Goal: Information Seeking & Learning: Learn about a topic

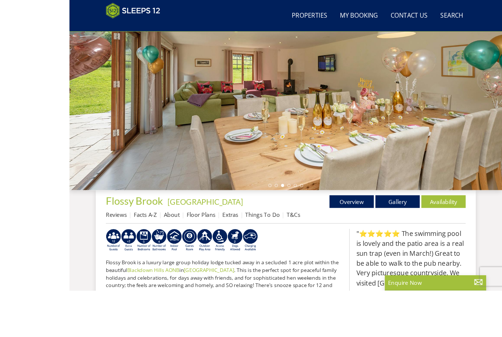
scroll to position [111, 0]
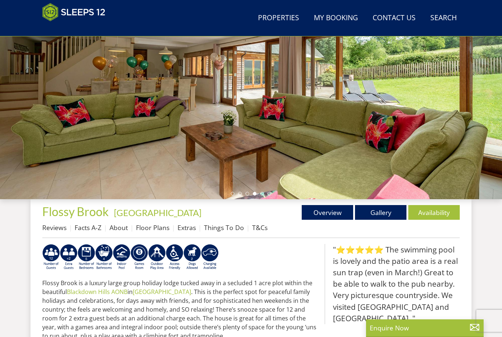
click at [386, 210] on link "Gallery" at bounding box center [380, 212] width 51 height 15
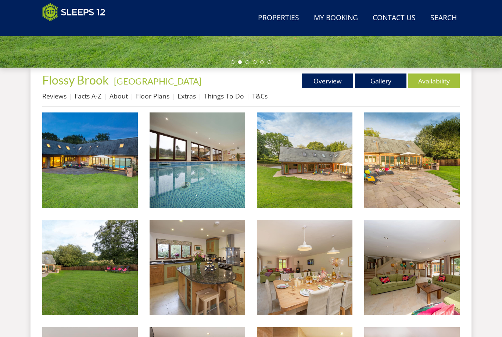
scroll to position [242, 0]
click at [424, 169] on img at bounding box center [411, 159] width 95 height 95
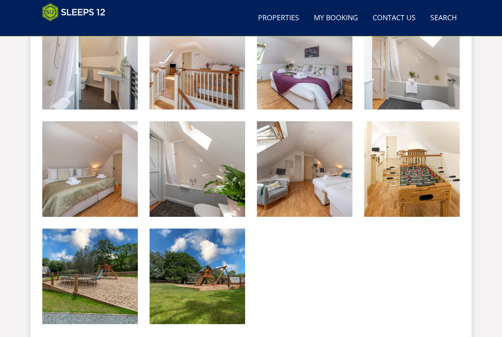
scroll to position [662, 0]
click at [119, 279] on img at bounding box center [89, 275] width 95 height 95
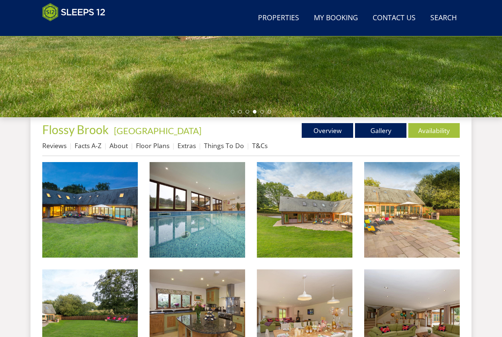
scroll to position [192, 0]
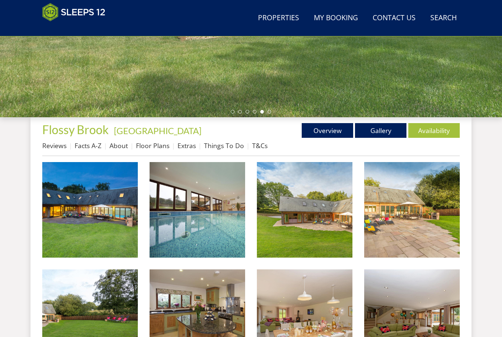
click at [157, 141] on link "Floor Plans" at bounding box center [152, 145] width 33 height 9
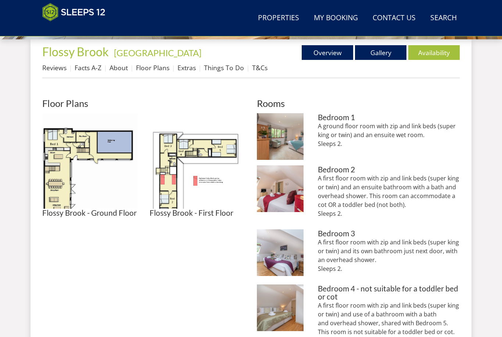
scroll to position [270, 0]
click at [68, 152] on img at bounding box center [89, 160] width 95 height 95
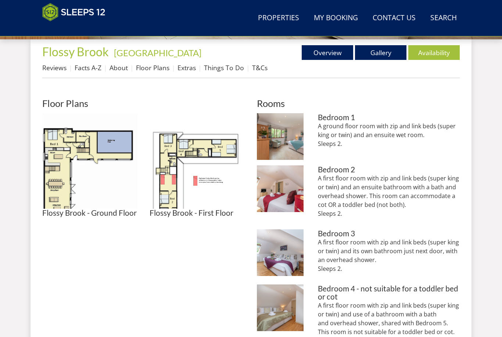
click at [176, 174] on img at bounding box center [196, 160] width 95 height 95
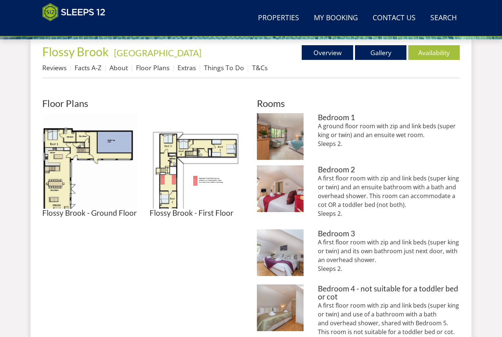
click at [68, 156] on img at bounding box center [89, 160] width 95 height 95
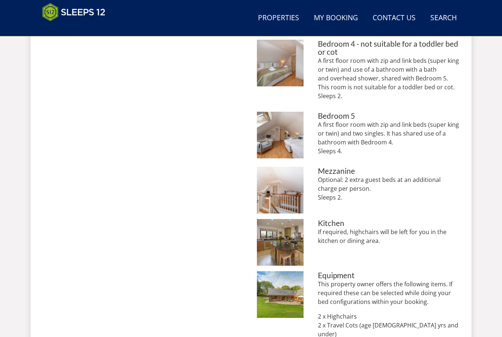
scroll to position [515, 0]
click at [298, 194] on img at bounding box center [280, 190] width 47 height 47
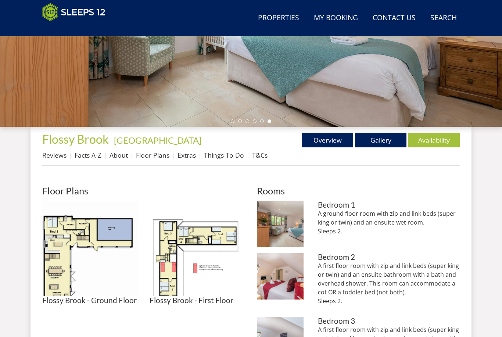
scroll to position [183, 0]
click at [386, 137] on link "Gallery" at bounding box center [380, 140] width 51 height 15
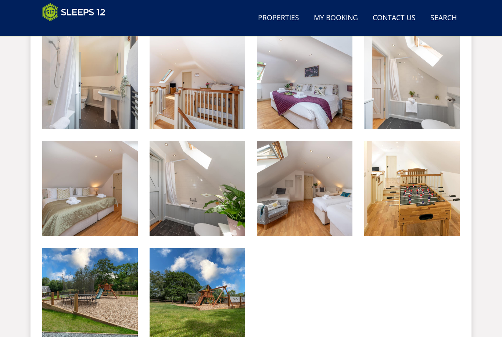
scroll to position [643, 0]
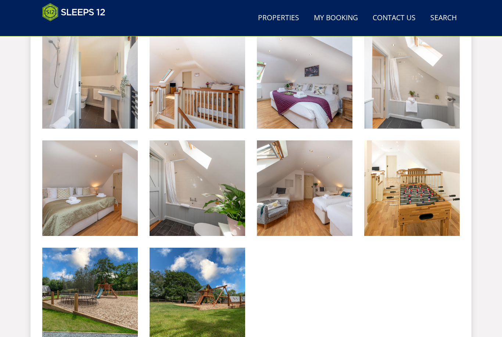
click at [432, 197] on img at bounding box center [411, 187] width 95 height 95
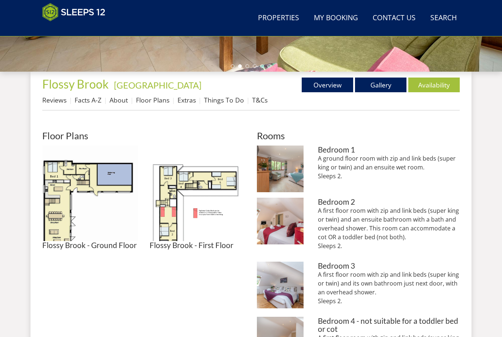
scroll to position [248, 0]
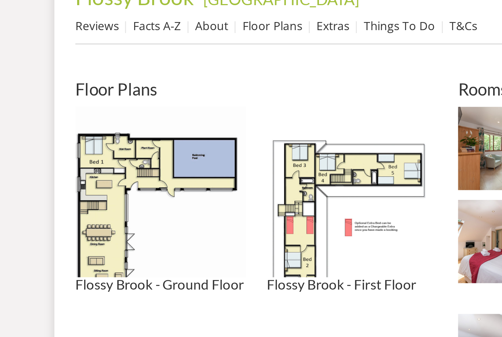
click at [245, 135] on img at bounding box center [196, 182] width 95 height 95
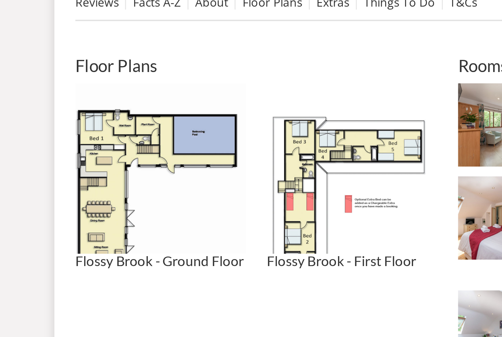
scroll to position [0, 0]
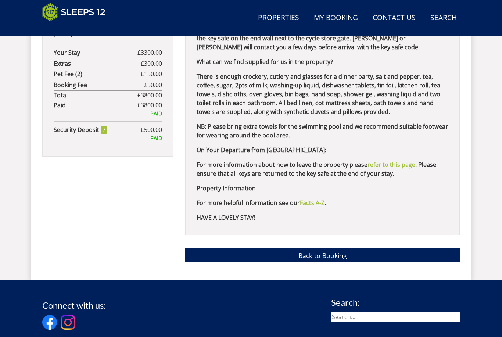
scroll to position [529, 0]
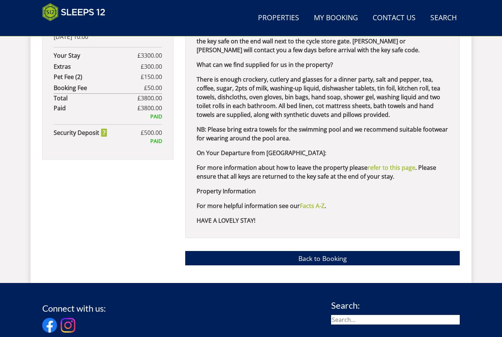
click at [353, 252] on link "Back to Booking" at bounding box center [322, 258] width 274 height 14
